Goal: Go to known website: Access a specific website the user already knows

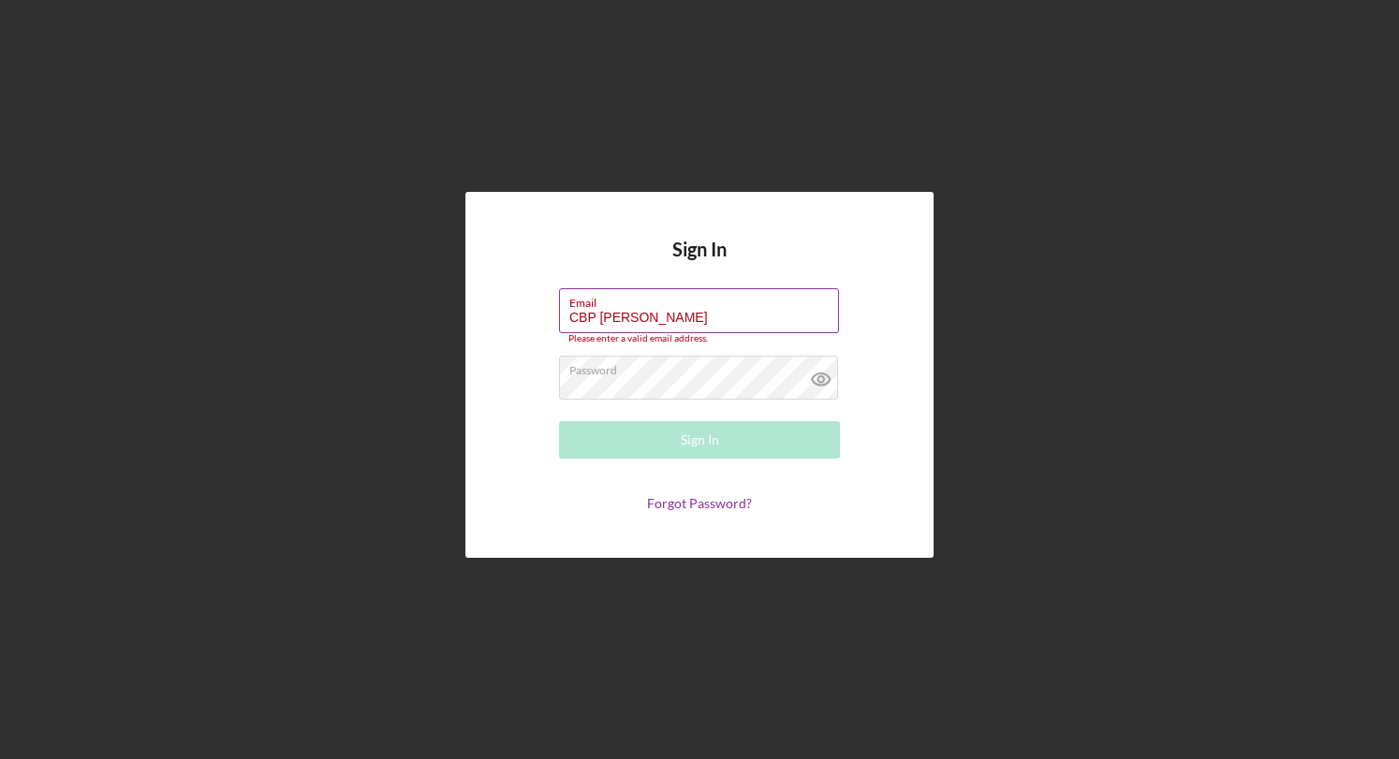
click at [702, 326] on input "CBP [PERSON_NAME]" at bounding box center [699, 310] width 280 height 45
click at [713, 321] on input "CBP [PERSON_NAME]" at bounding box center [699, 310] width 280 height 45
type input "[EMAIL_ADDRESS][DOMAIN_NAME]"
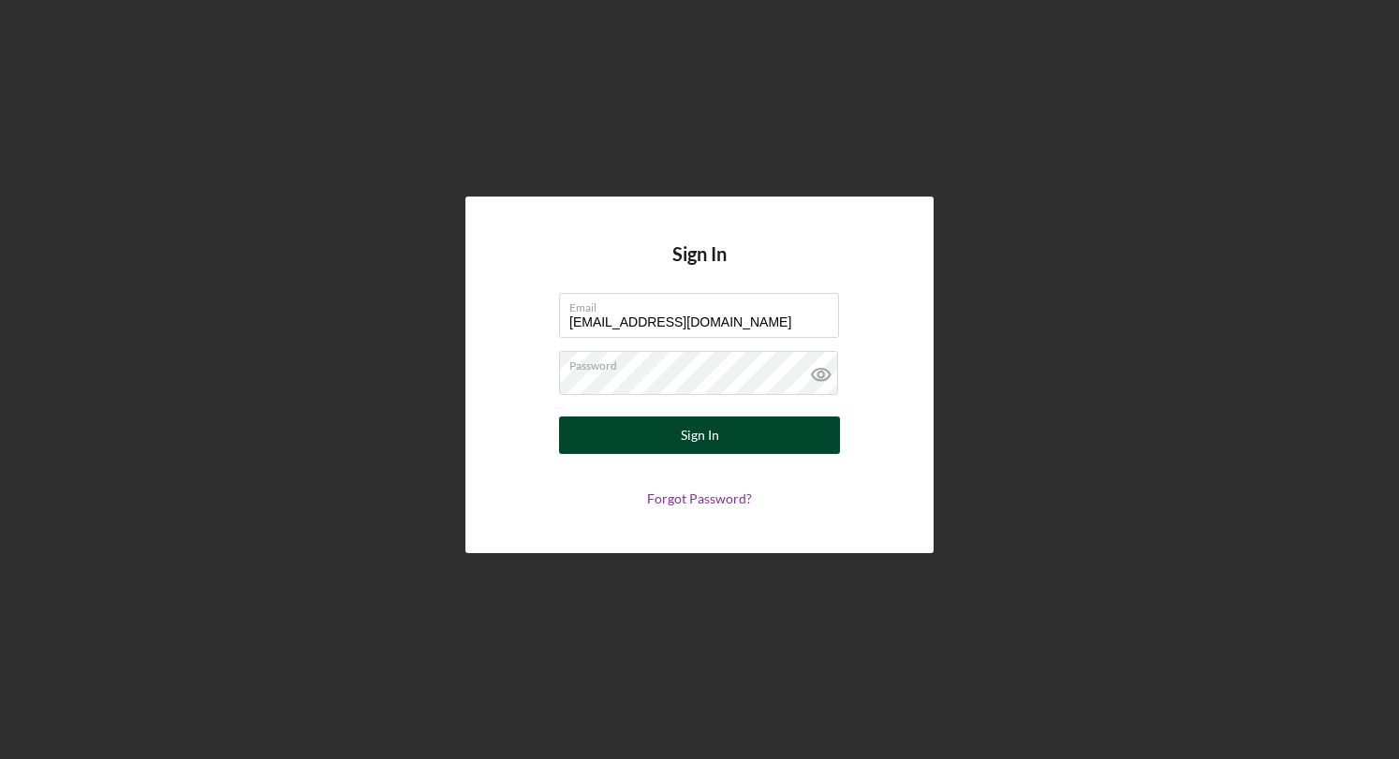
click at [687, 436] on div "Sign In" at bounding box center [700, 435] width 38 height 37
